Goal: Check status: Check status

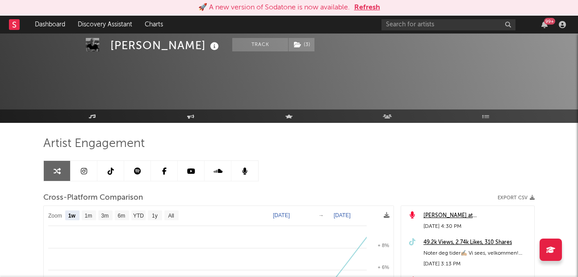
select select "1w"
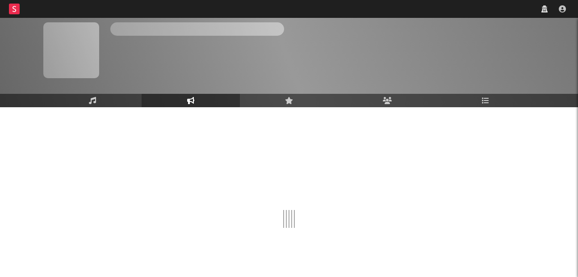
scroll to position [36, 0]
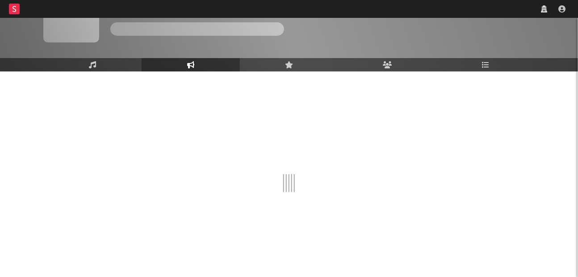
select select "1w"
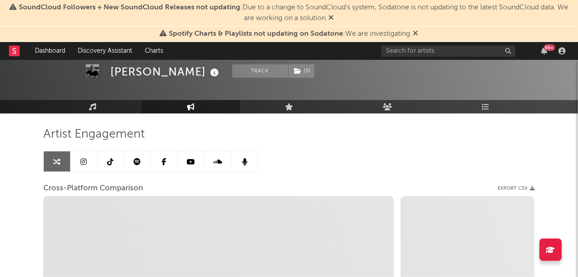
select select "1m"
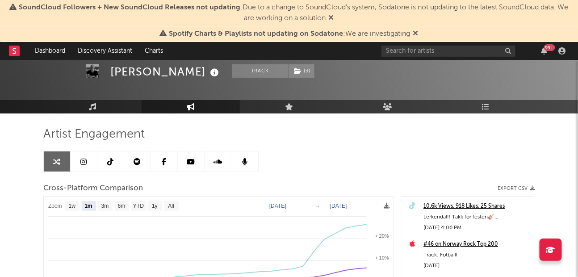
click at [417, 32] on icon at bounding box center [415, 32] width 5 height 7
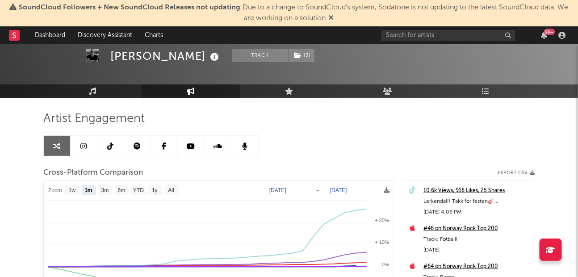
select select "1m"
click at [332, 19] on icon at bounding box center [331, 17] width 5 height 7
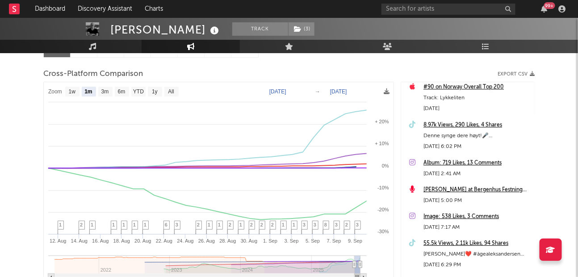
scroll to position [877, 0]
